Goal: Information Seeking & Learning: Learn about a topic

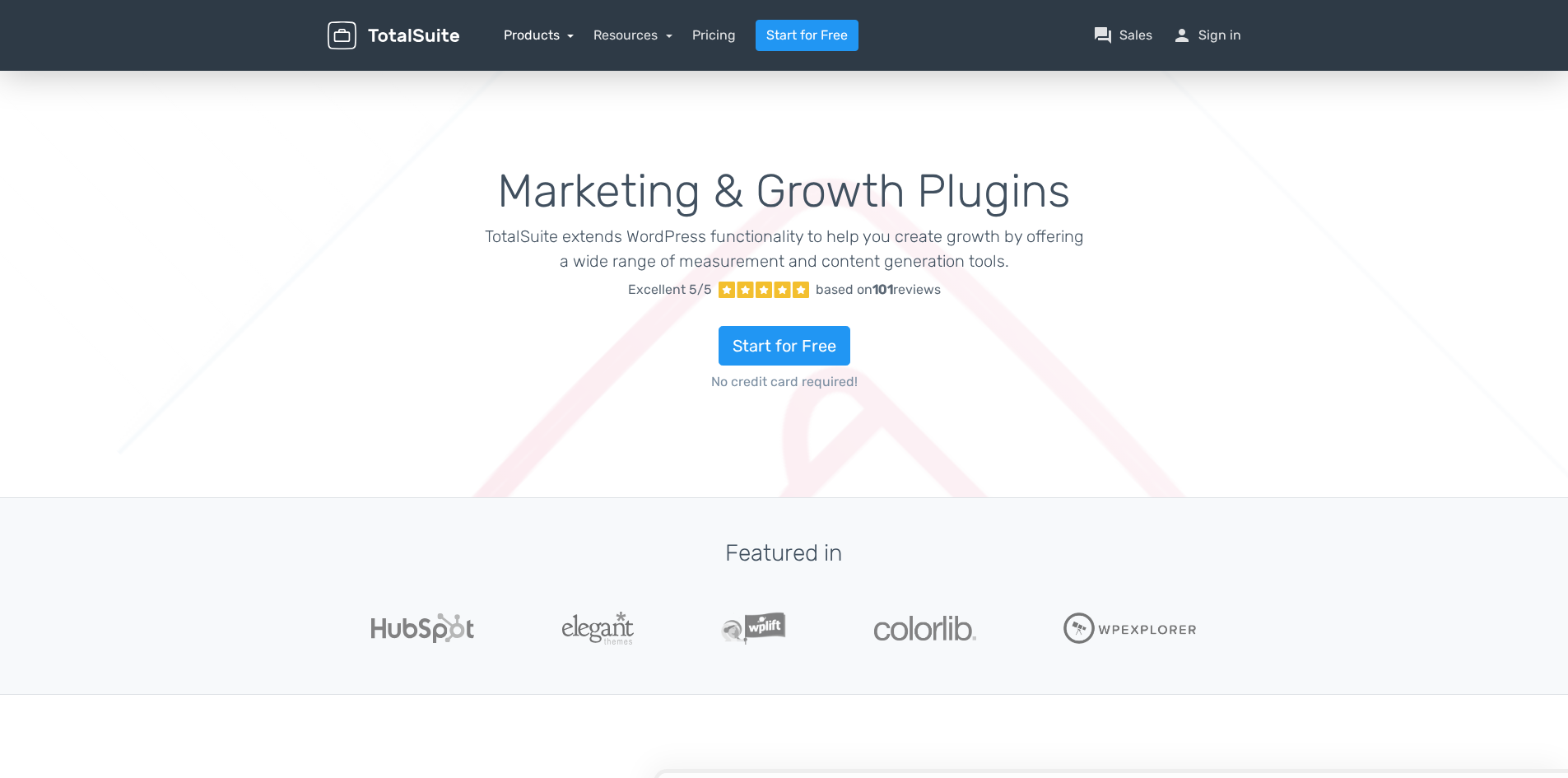
click at [569, 32] on link "Products" at bounding box center [539, 35] width 70 height 15
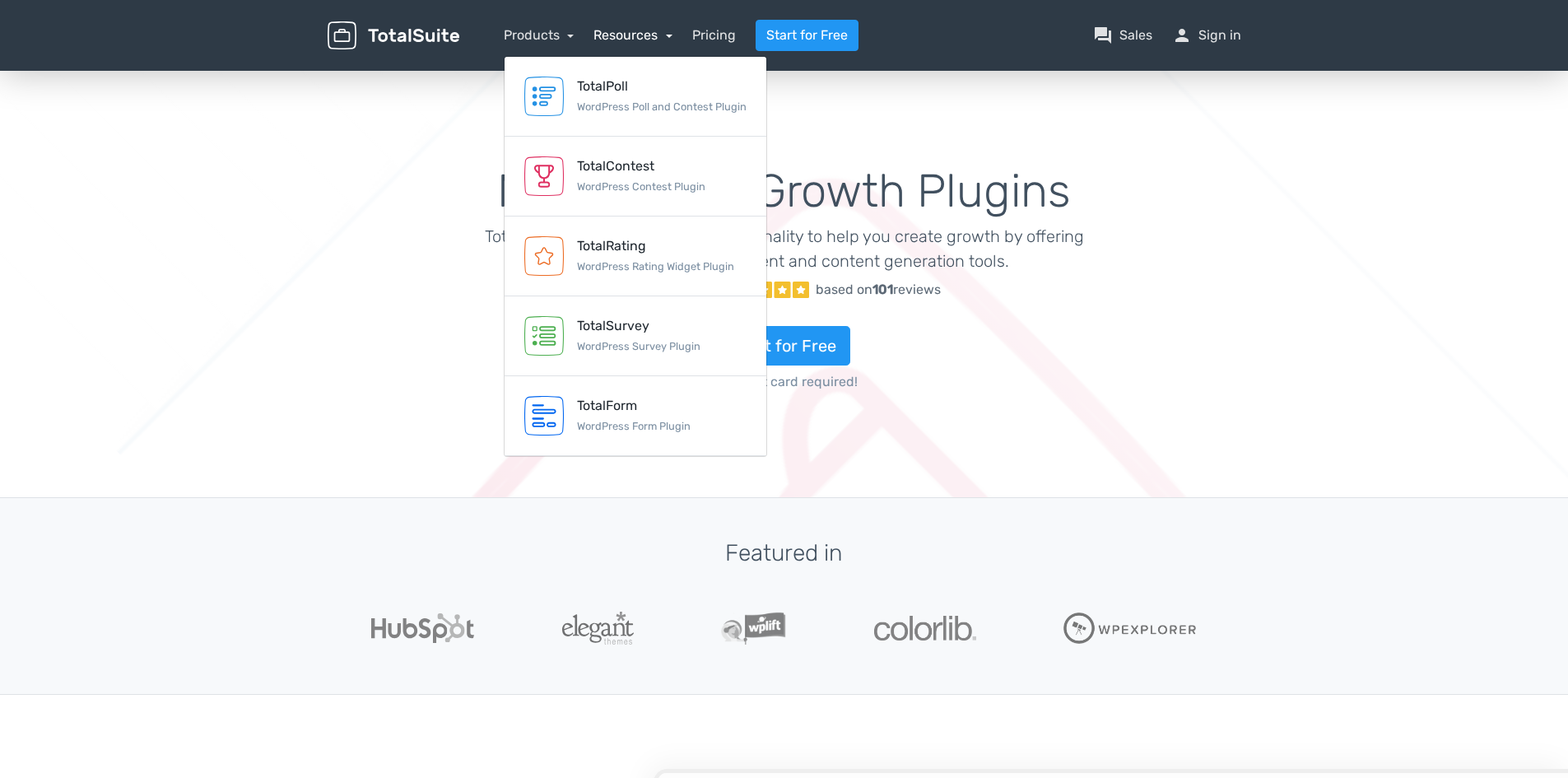
click at [669, 37] on link "Resources" at bounding box center [633, 35] width 79 height 15
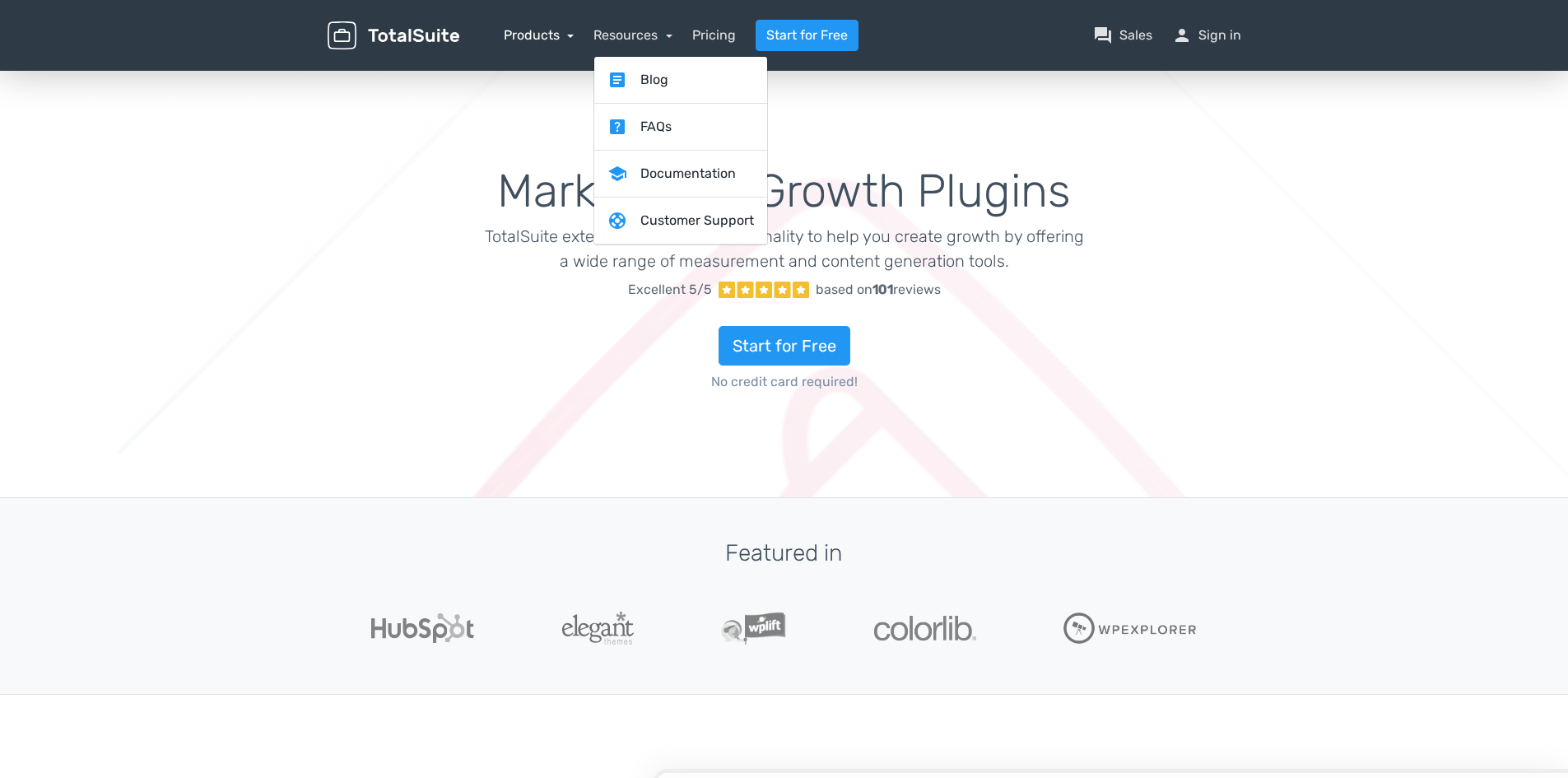
click at [565, 36] on link "Products" at bounding box center [539, 35] width 70 height 15
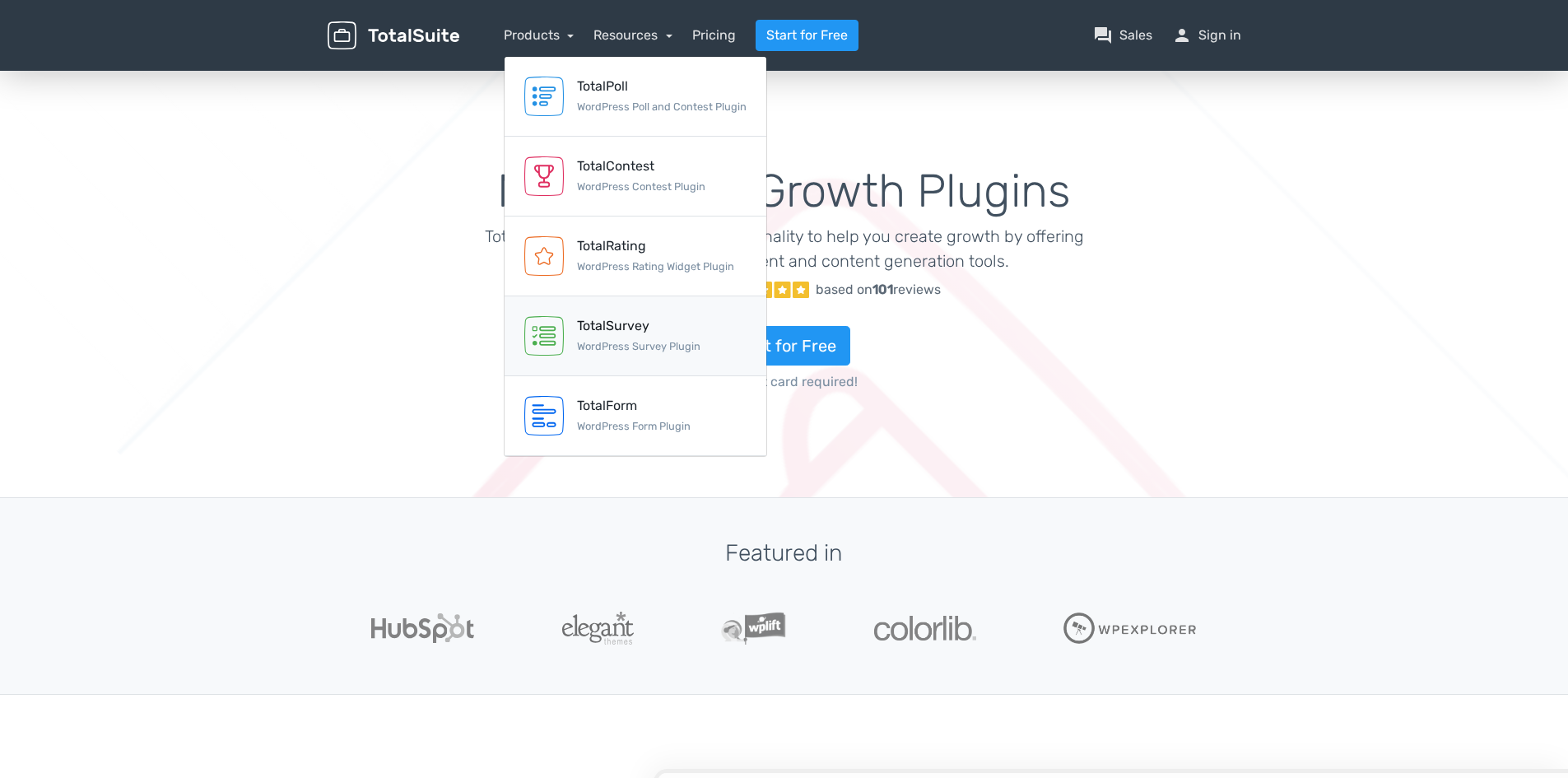
click at [618, 338] on div "TotalSurvey WordPress Survey Plugin" at bounding box center [639, 336] width 124 height 40
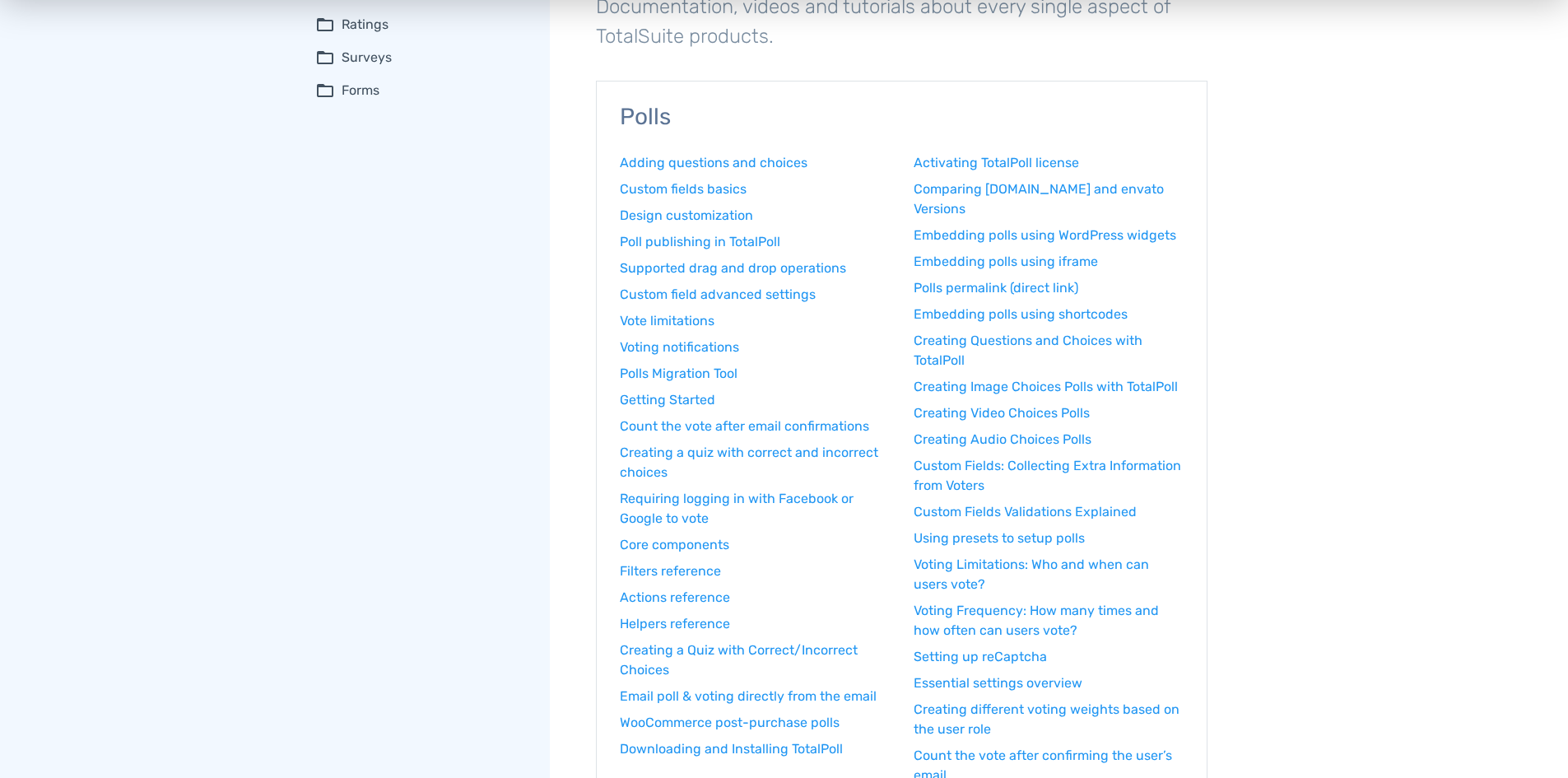
scroll to position [247, 0]
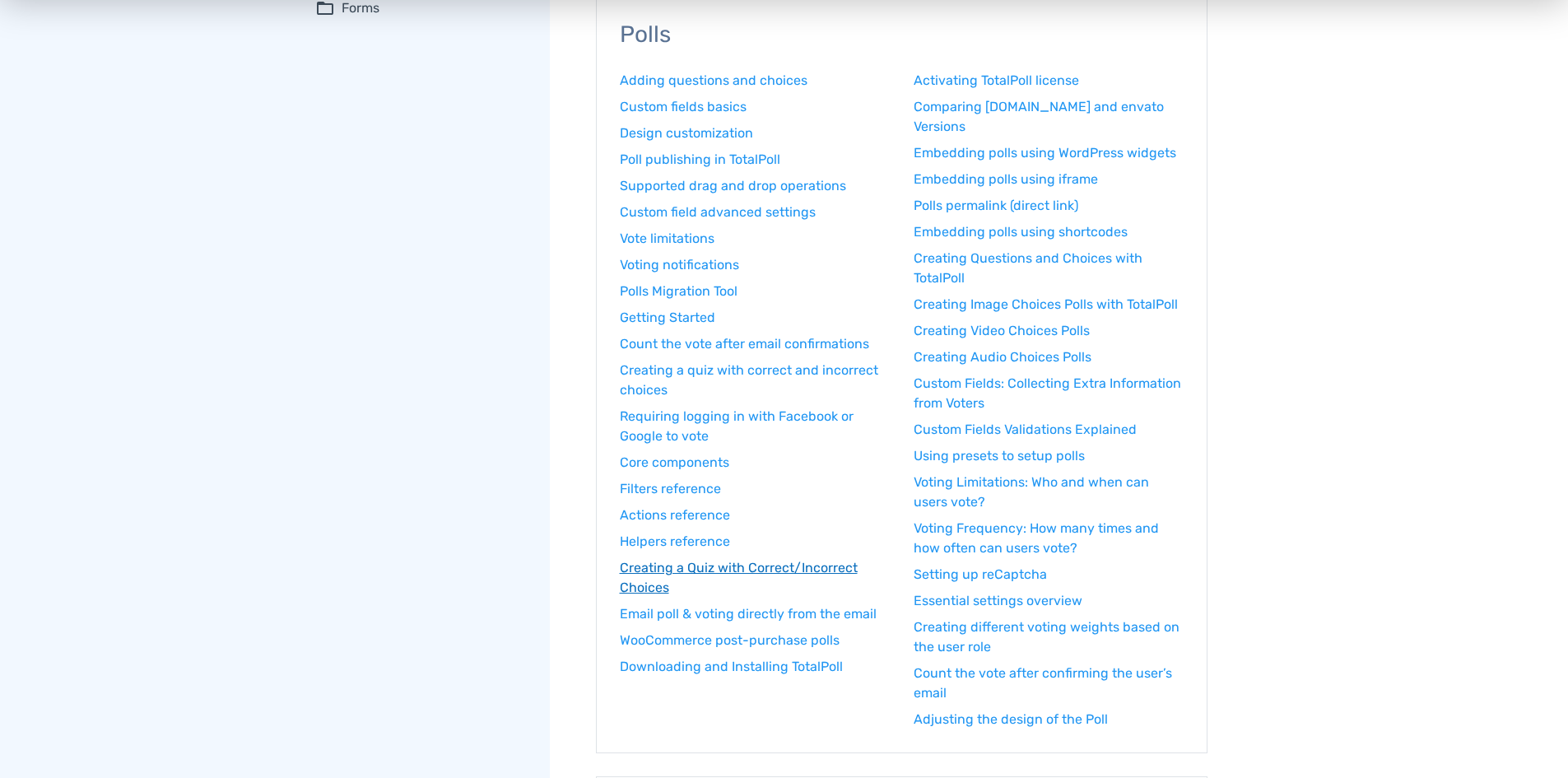
click at [742, 568] on link "Creating a Quiz with Correct/Incorrect Choices" at bounding box center [755, 578] width 270 height 40
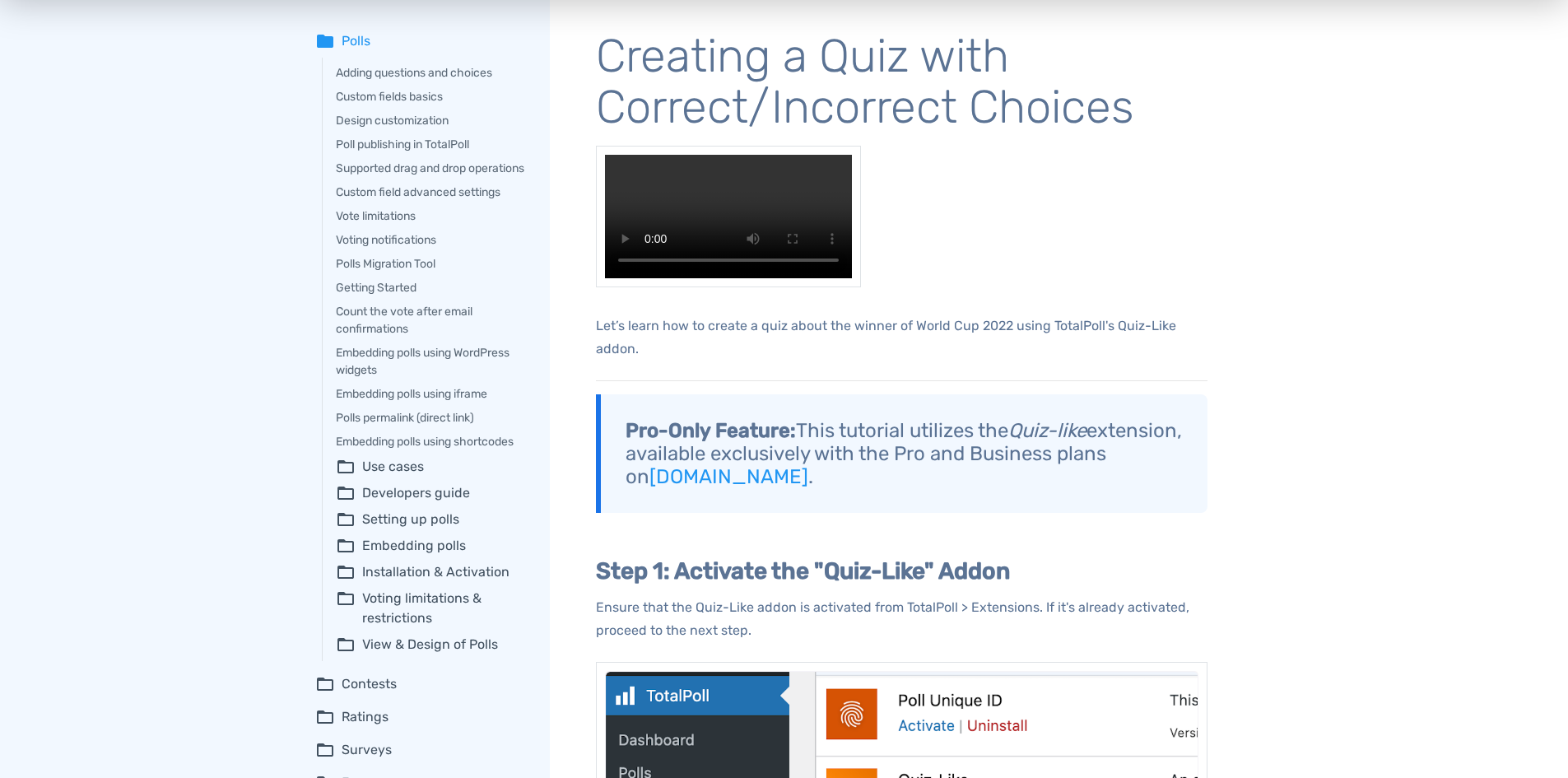
scroll to position [165, 0]
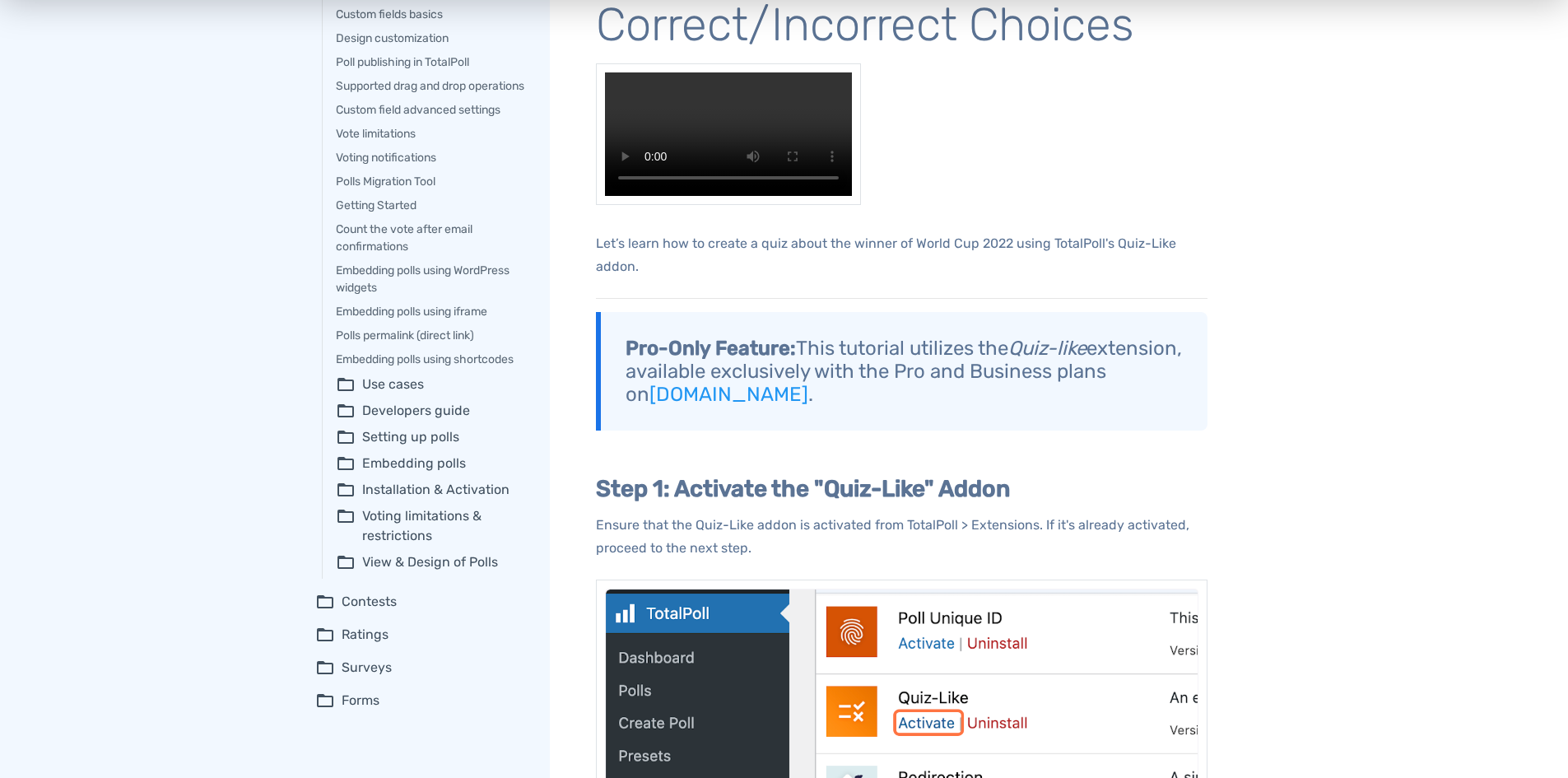
click at [363, 677] on summary "folder_open Surveys" at bounding box center [421, 667] width 211 height 20
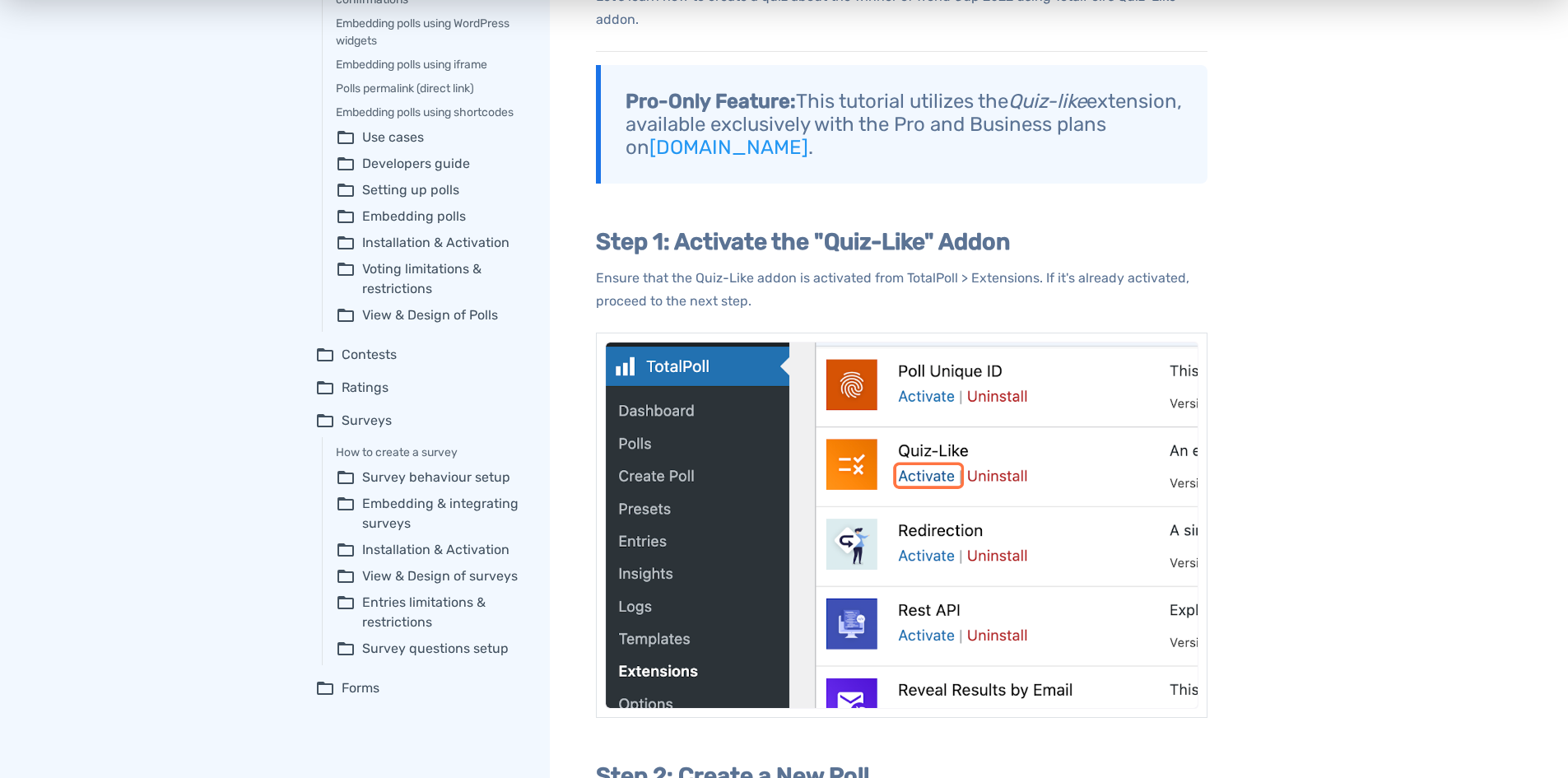
scroll to position [494, 0]
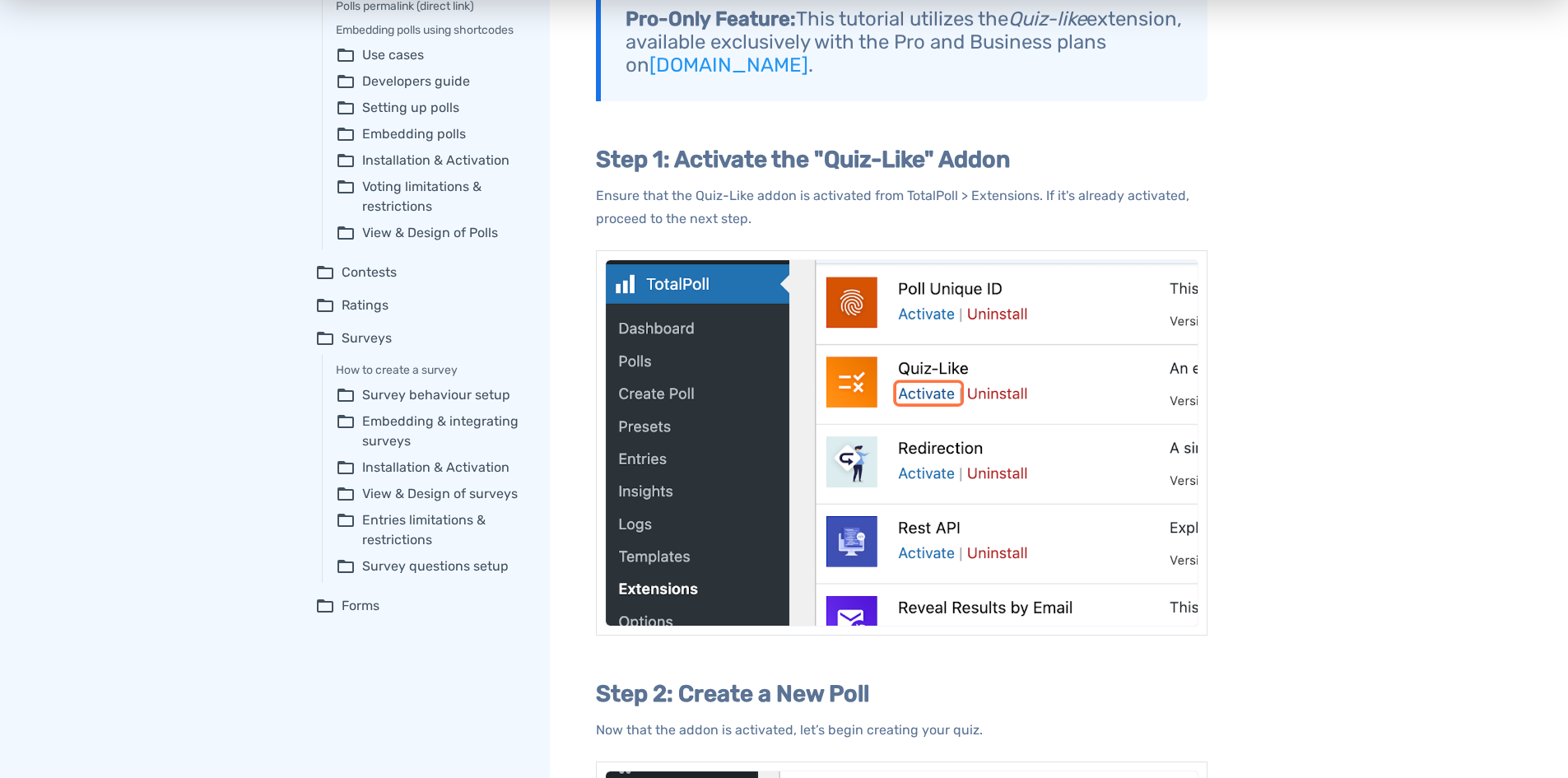
click at [408, 576] on summary "folder_open Survey questions setup" at bounding box center [431, 566] width 191 height 20
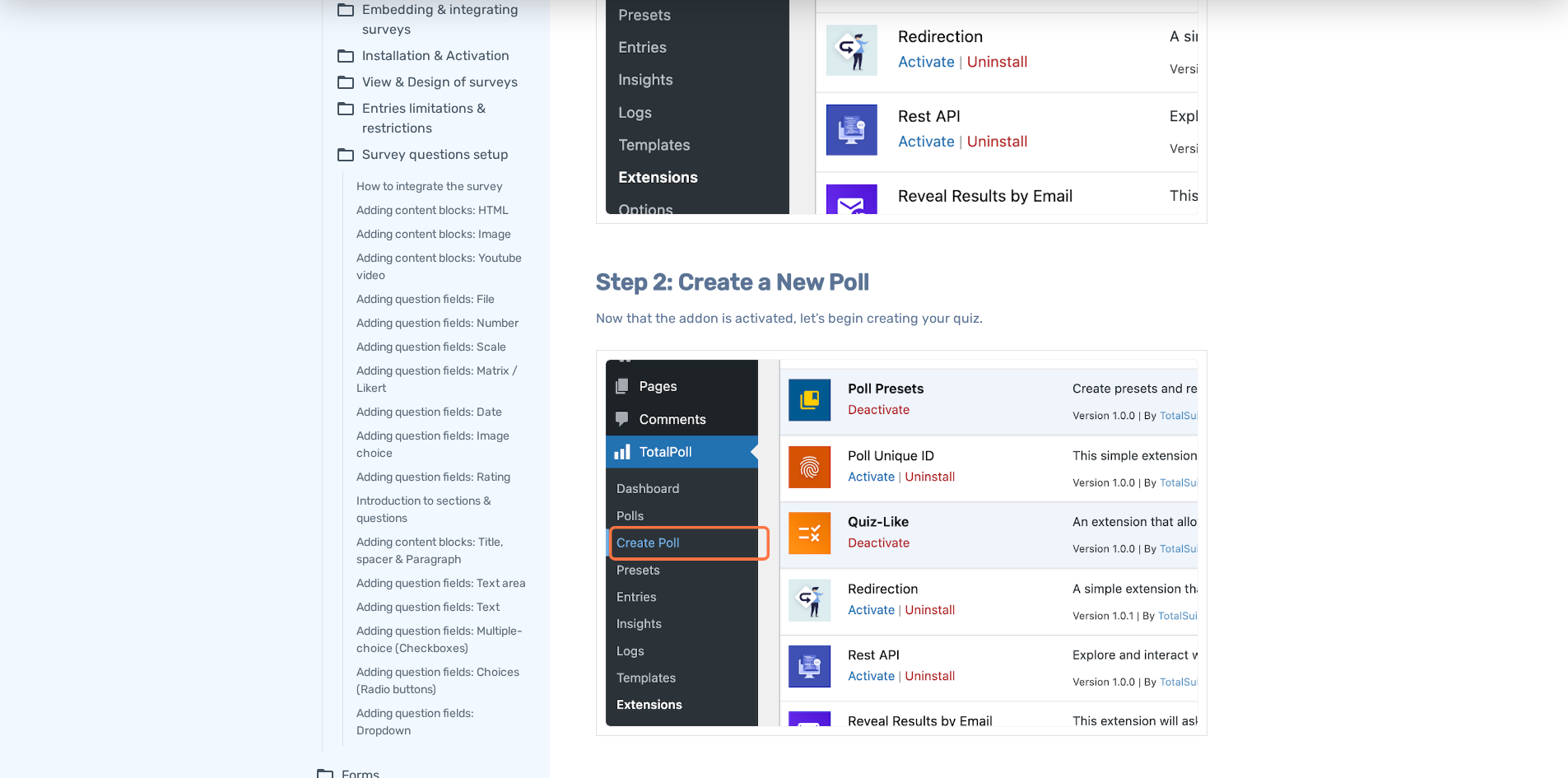
scroll to position [987, 0]
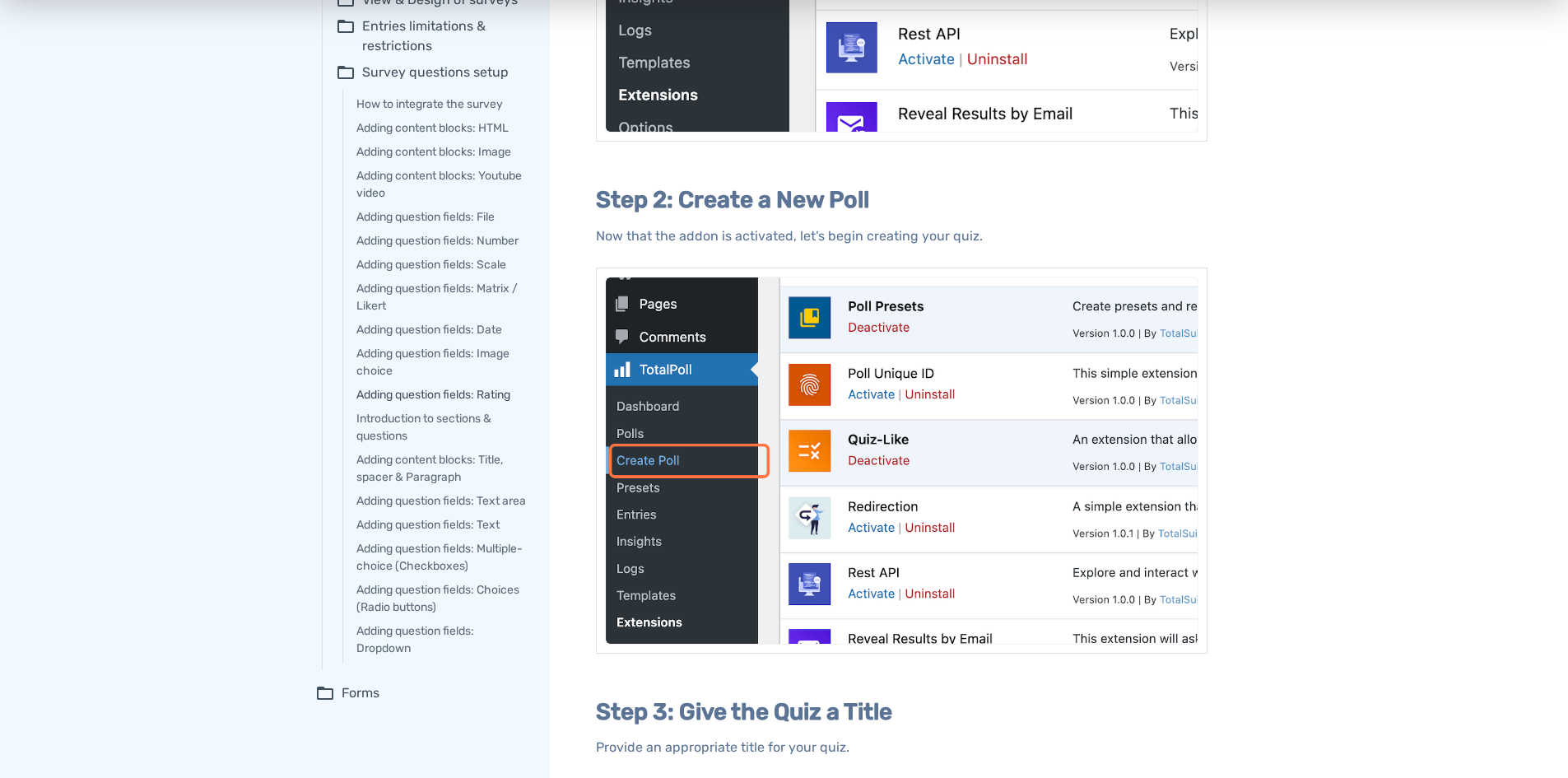
click at [378, 403] on link "Adding question fields: Rating" at bounding box center [441, 395] width 170 height 17
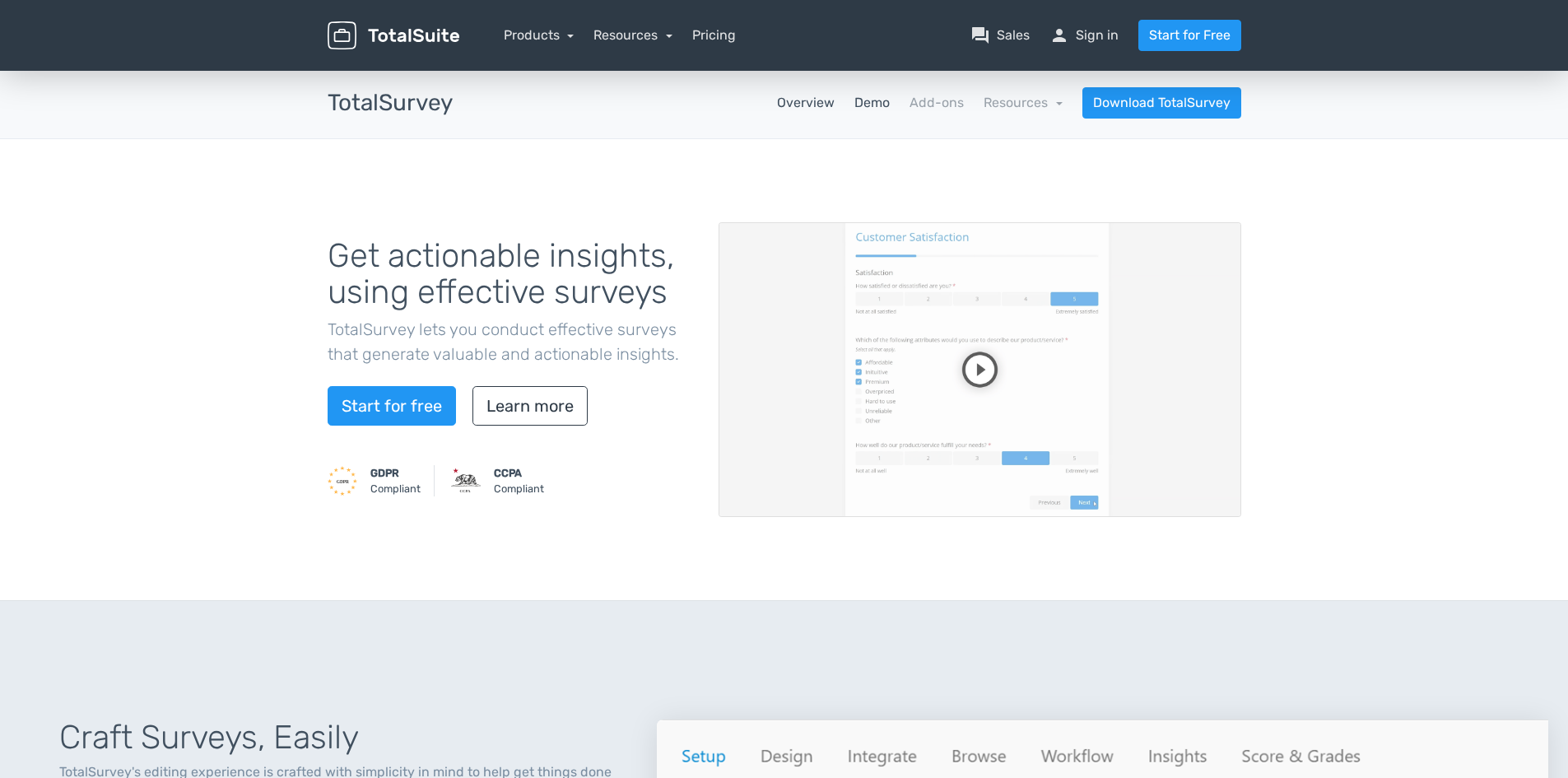
click at [867, 106] on link "Demo" at bounding box center [872, 103] width 35 height 20
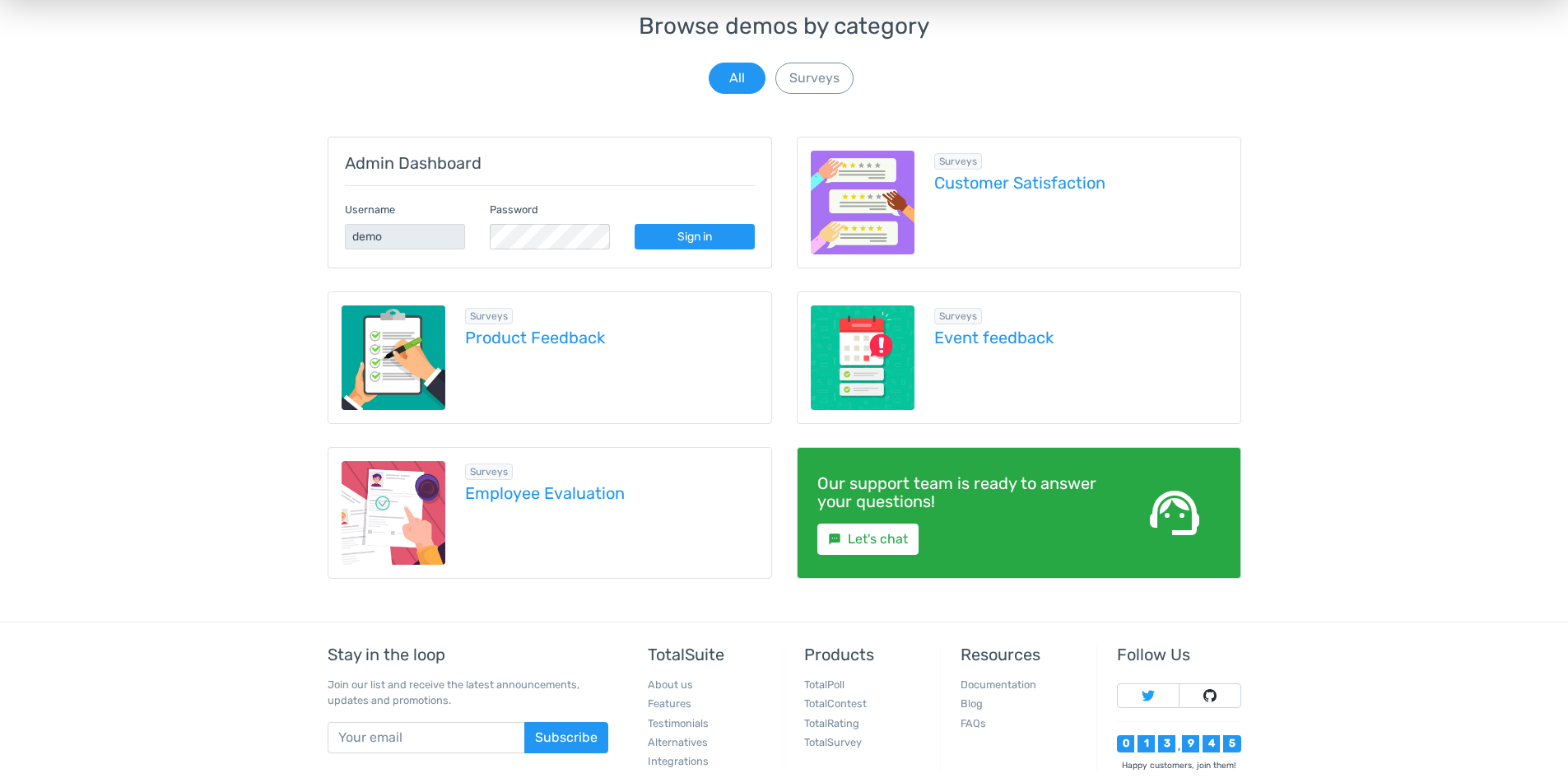
scroll to position [247, 0]
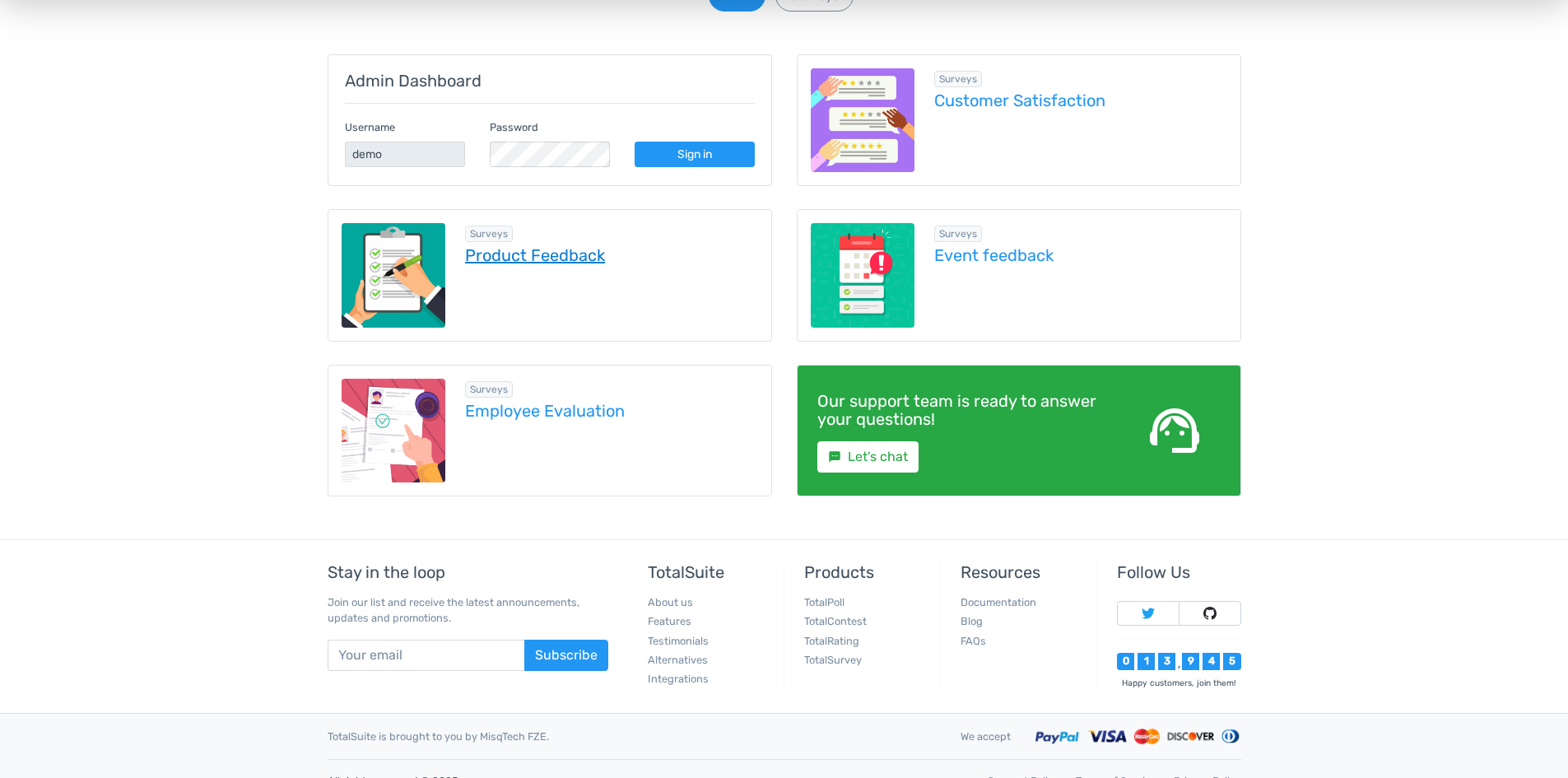
click at [533, 257] on link "Product Feedback" at bounding box center [612, 255] width 293 height 18
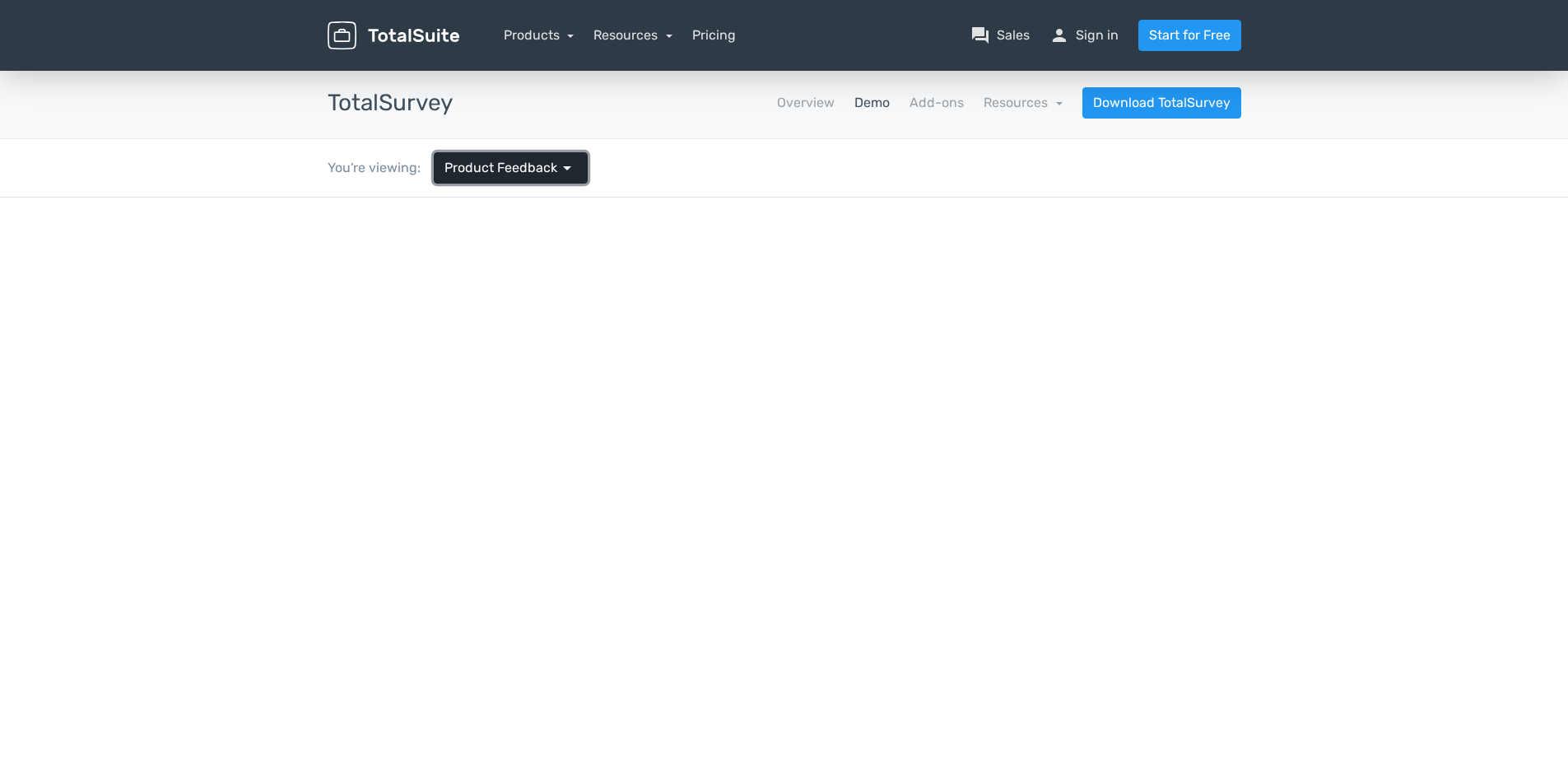
click at [558, 160] on span "arrow_drop_down" at bounding box center [567, 167] width 20 height 20
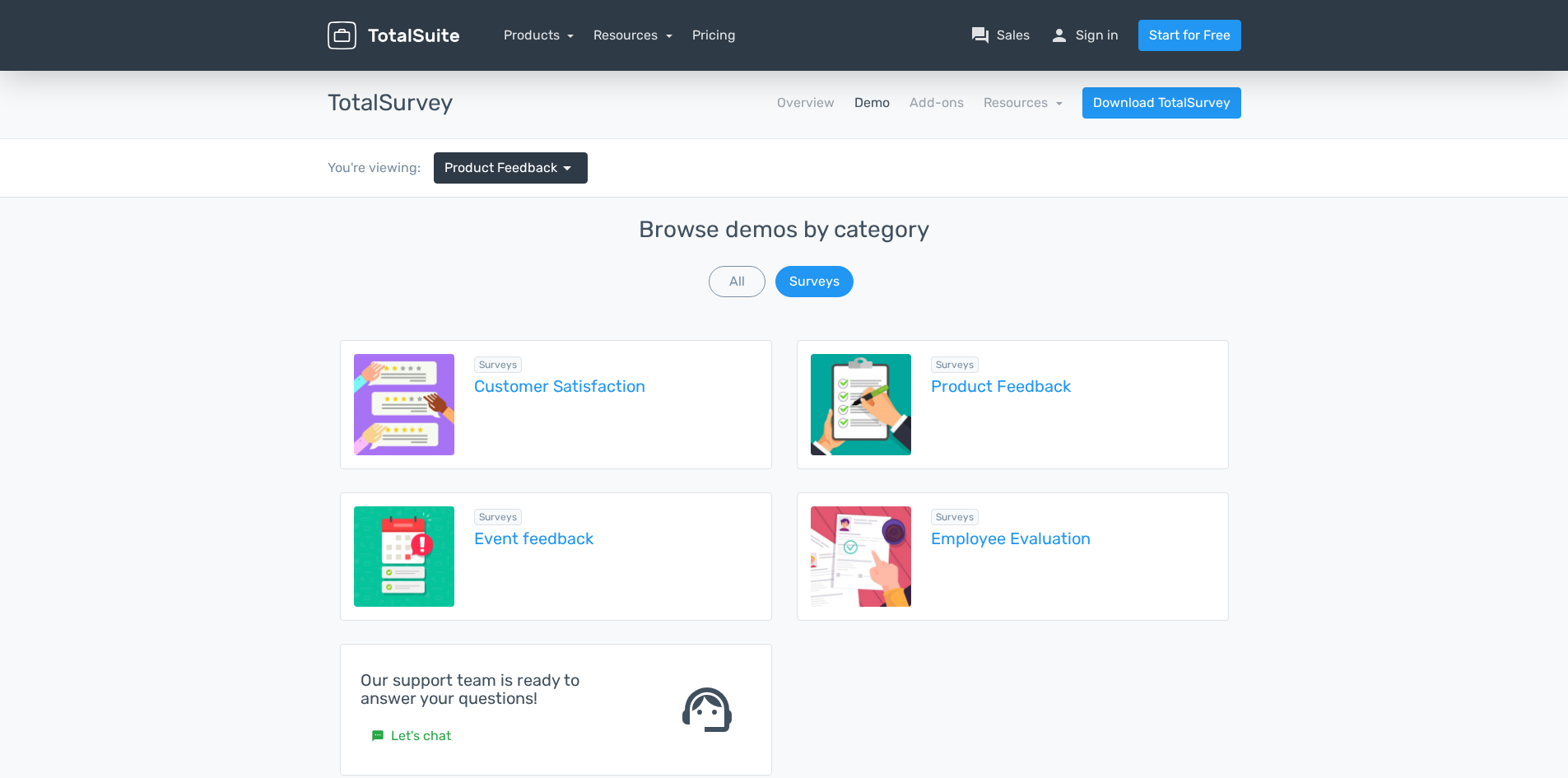
click at [567, 400] on div "Surveys Customer Satisfaction" at bounding box center [606, 404] width 303 height 101
click at [1062, 546] on link "Employee Evaluation" at bounding box center [1073, 537] width 284 height 18
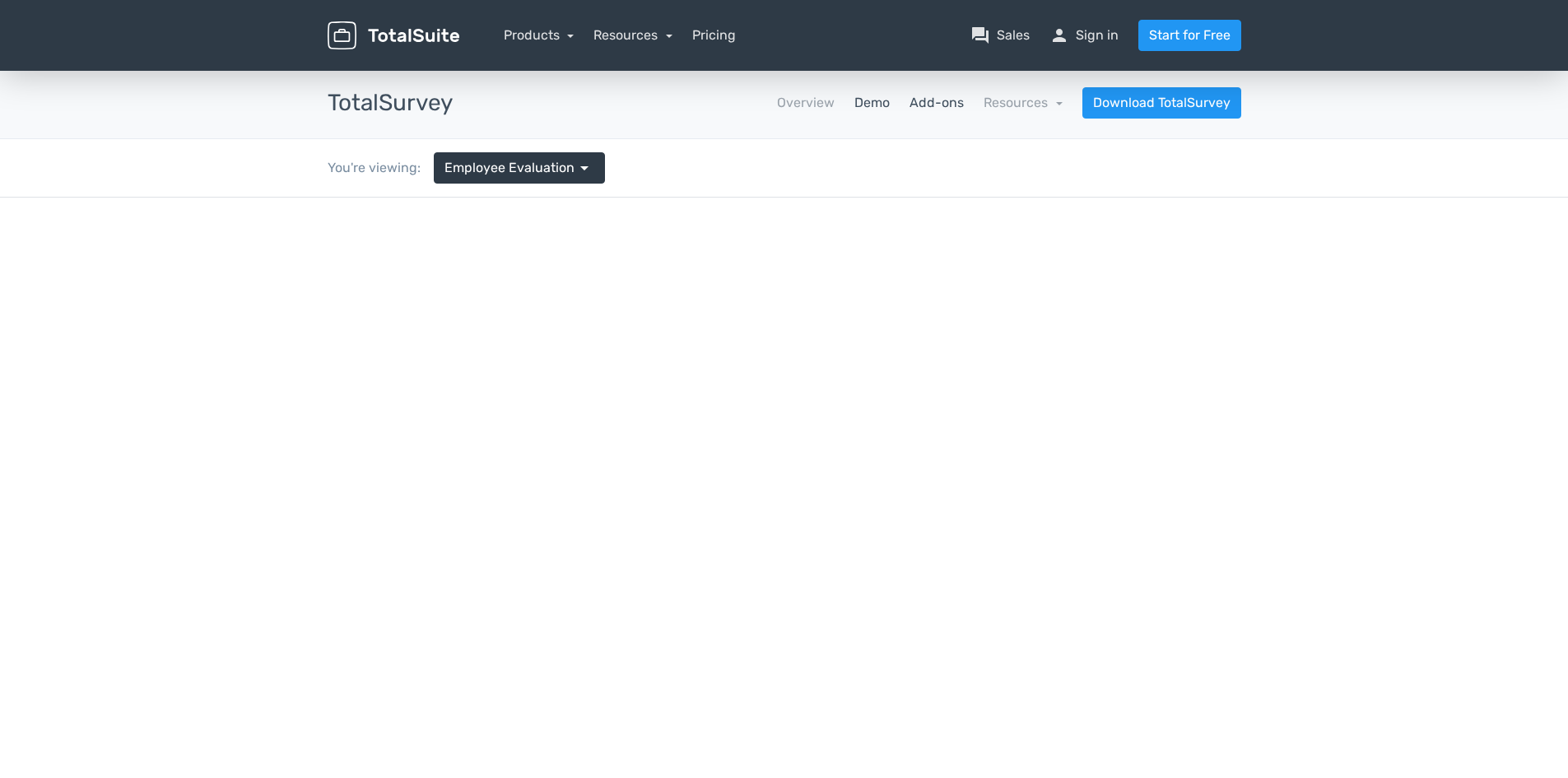
click at [957, 101] on link "Add-ons" at bounding box center [936, 103] width 54 height 20
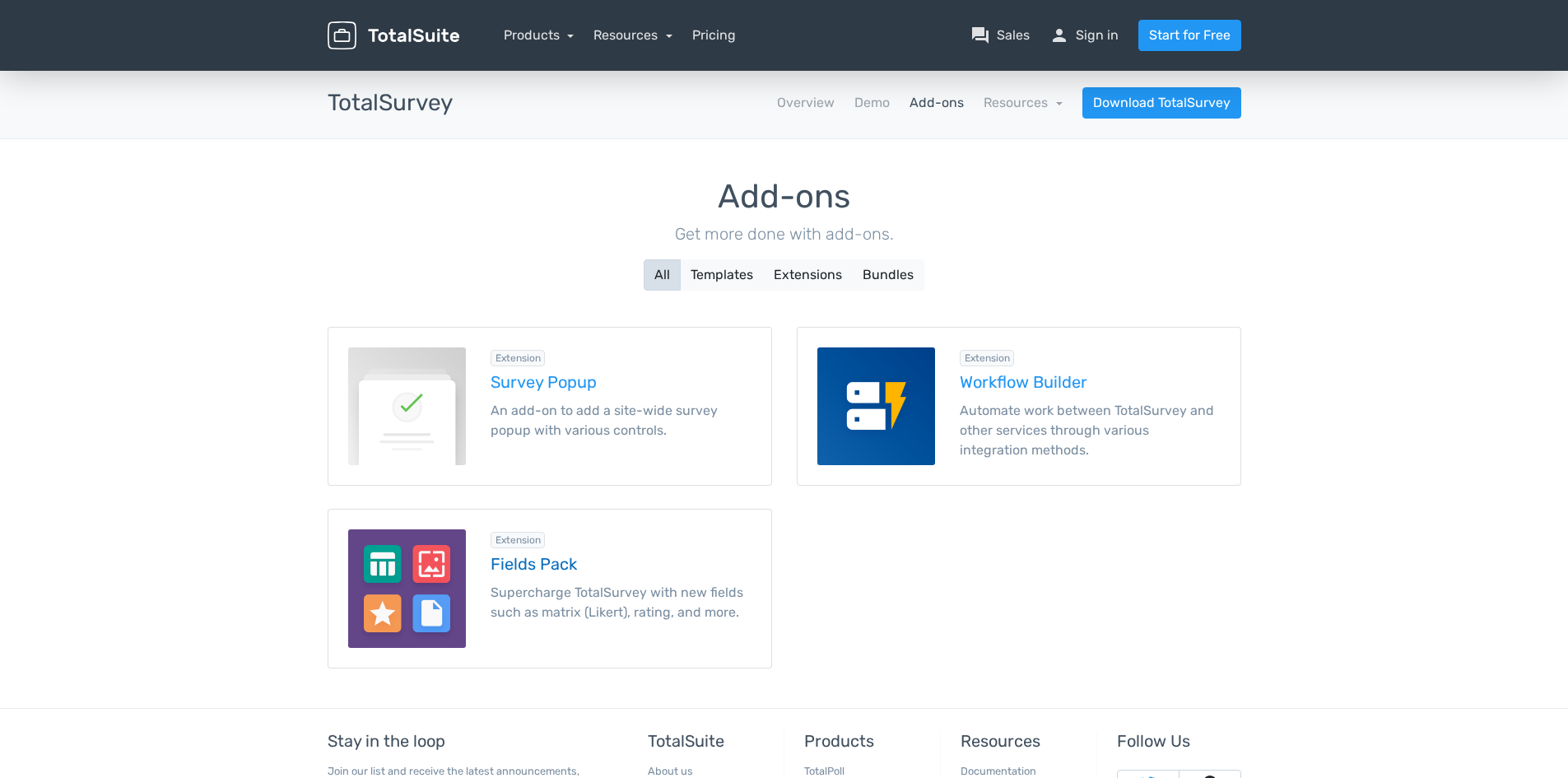
click at [557, 570] on h5 "Fields Pack" at bounding box center [621, 563] width 261 height 18
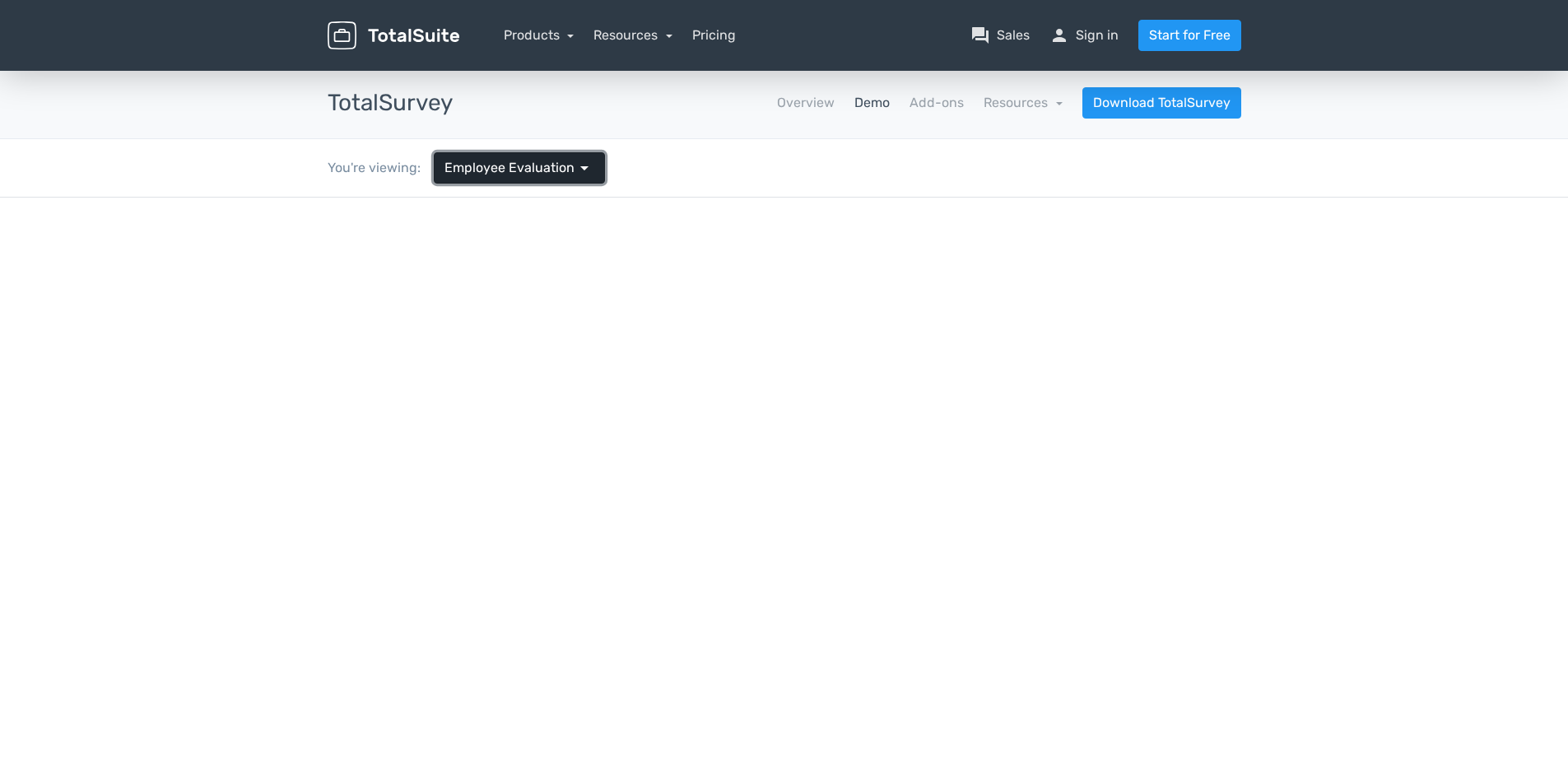
click at [558, 175] on span "Employee Evaluation" at bounding box center [509, 167] width 130 height 20
